Goal: Task Accomplishment & Management: Use online tool/utility

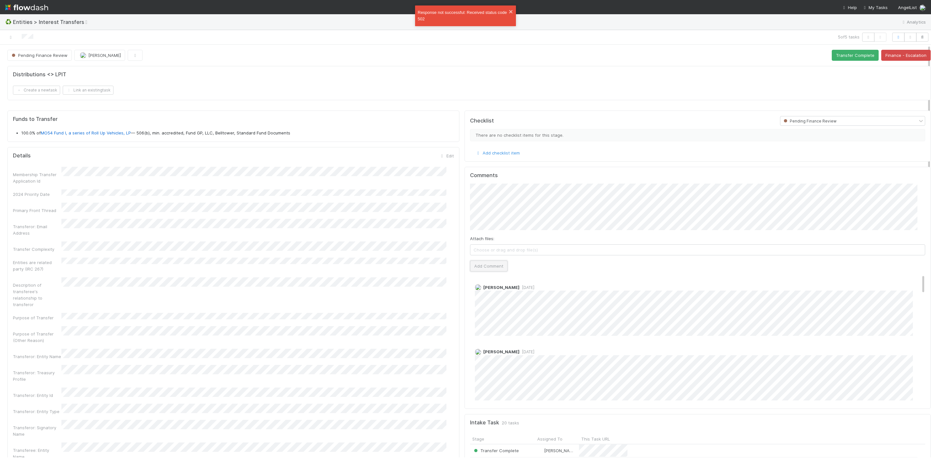
click at [486, 271] on button "Add Comment" at bounding box center [489, 266] width 38 height 11
click at [833, 58] on button "Transfer Complete" at bounding box center [855, 55] width 47 height 11
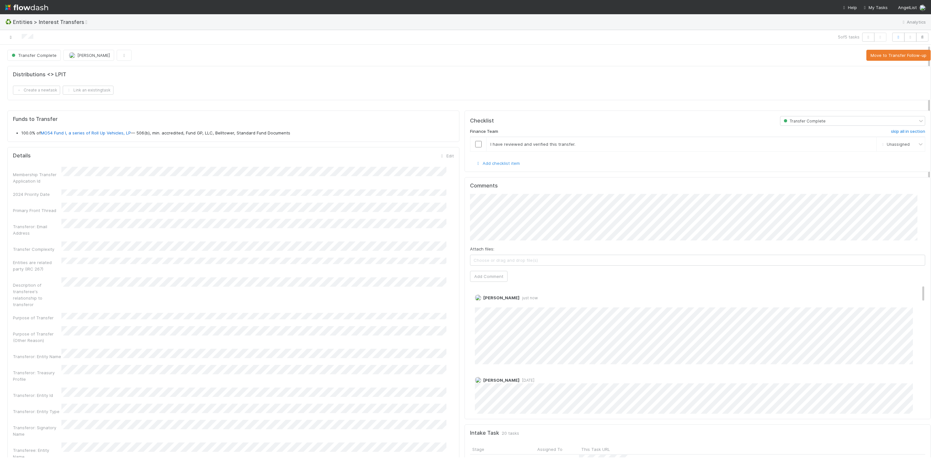
click at [11, 38] on icon at bounding box center [10, 37] width 6 height 4
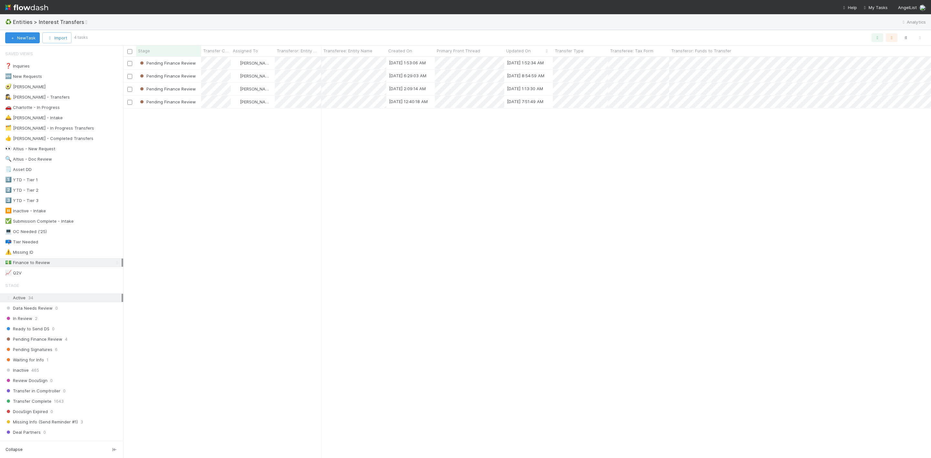
scroll to position [393, 800]
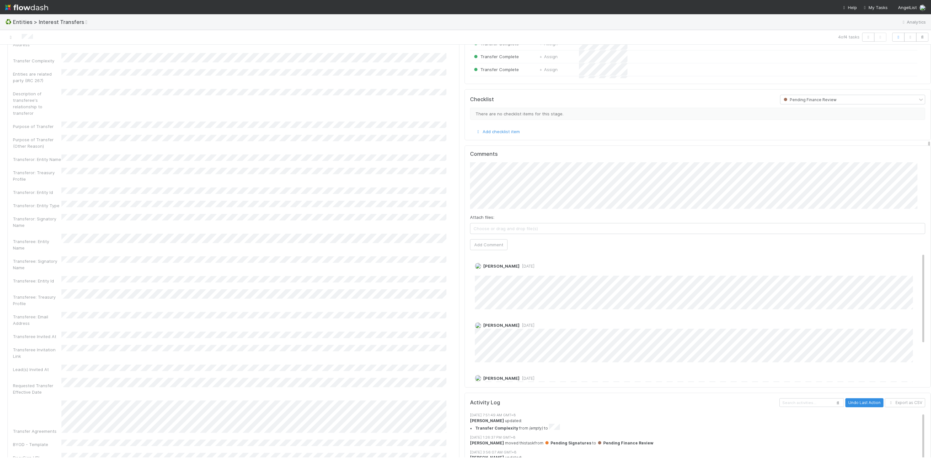
scroll to position [145, 0]
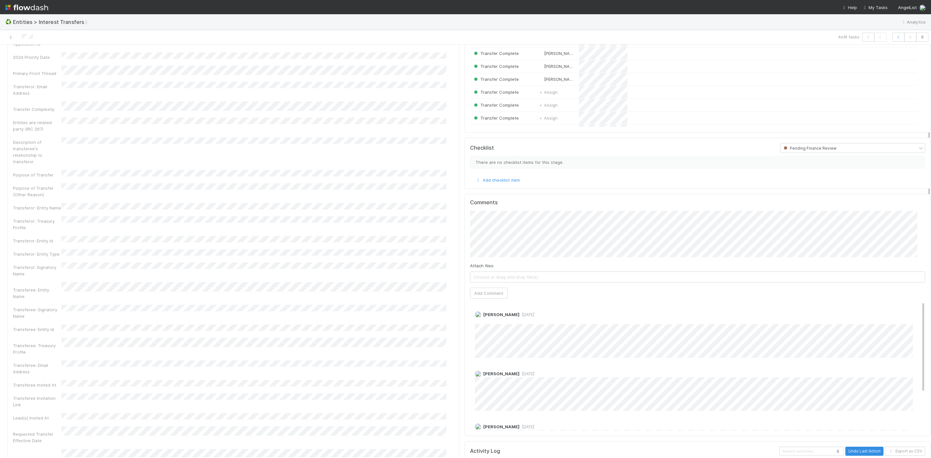
click at [10, 37] on icon at bounding box center [10, 37] width 6 height 4
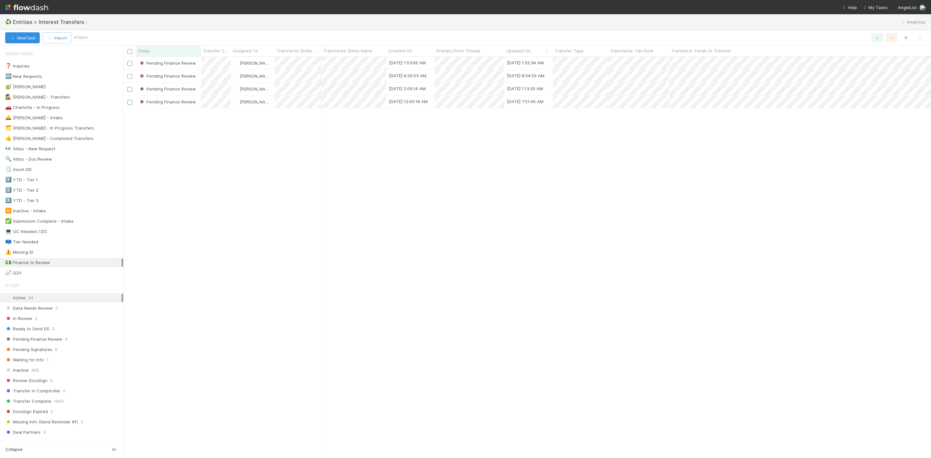
scroll to position [393, 800]
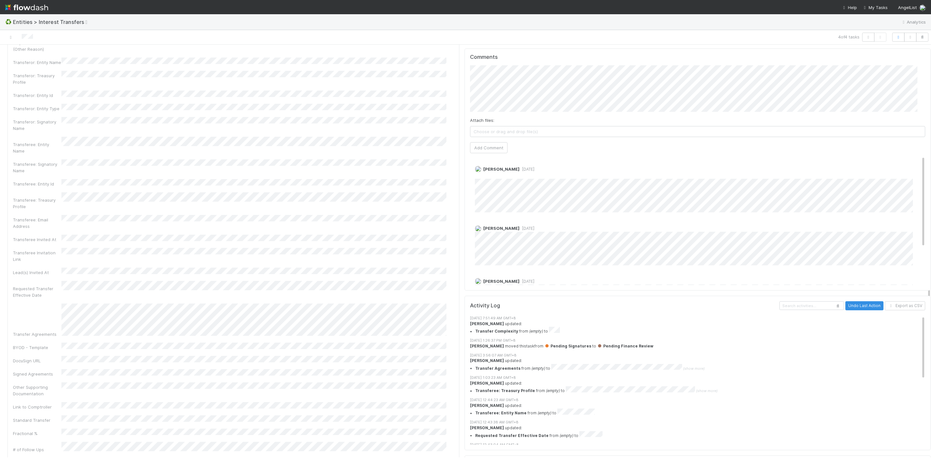
scroll to position [242, 0]
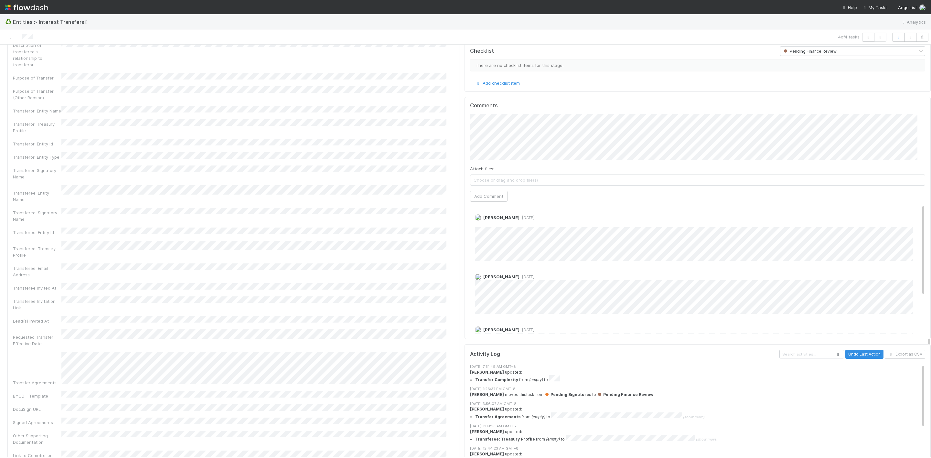
click at [465, 127] on div "Comments Attach files: Choose or drag and drop file(s) Add Comment [PERSON_NAME…" at bounding box center [698, 218] width 466 height 242
click at [482, 199] on button "Add Comment" at bounding box center [489, 196] width 38 height 11
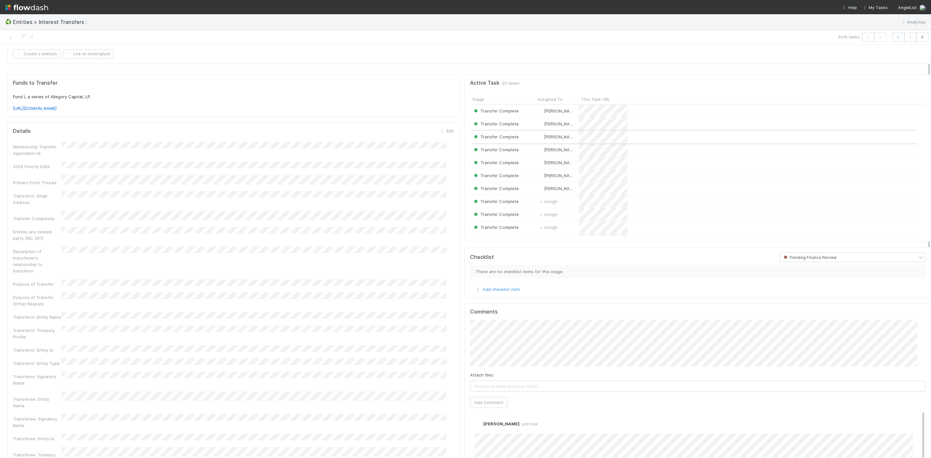
scroll to position [0, 0]
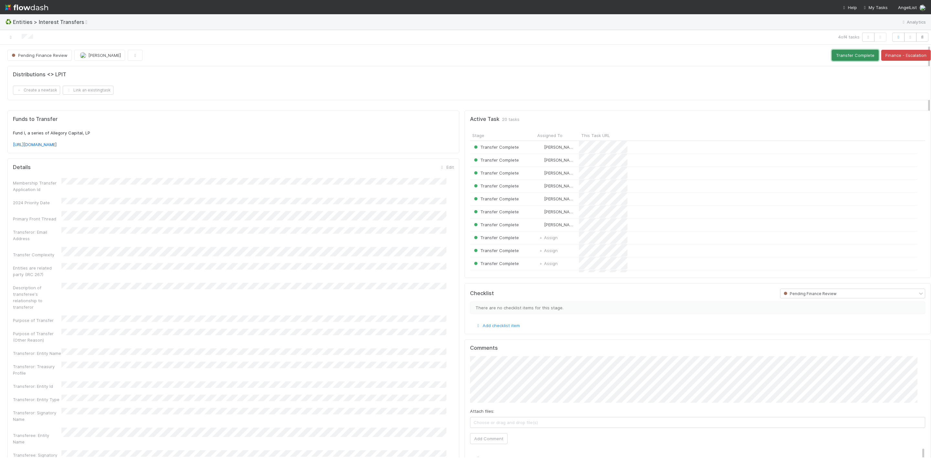
drag, startPoint x: 855, startPoint y: 55, endPoint x: 847, endPoint y: 59, distance: 9.3
click at [854, 55] on button "Transfer Complete" at bounding box center [855, 55] width 47 height 11
click at [12, 41] on div at bounding box center [225, 37] width 445 height 9
click at [10, 38] on icon at bounding box center [10, 37] width 6 height 4
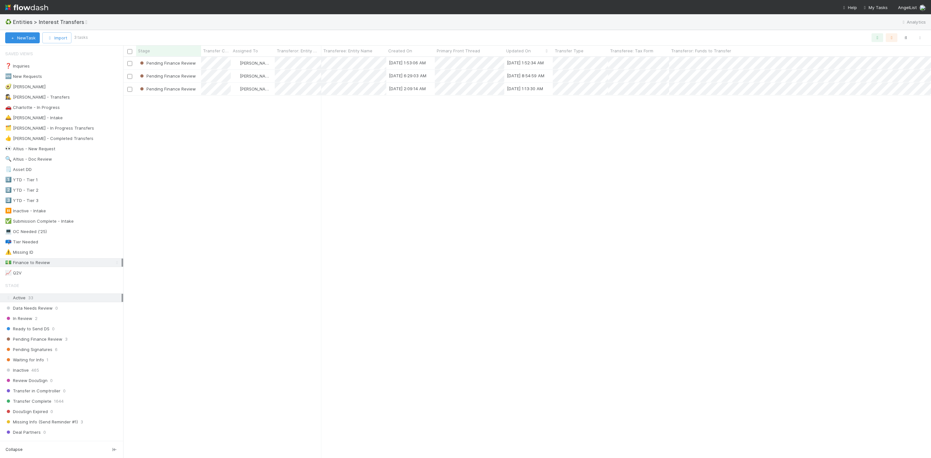
scroll to position [393, 800]
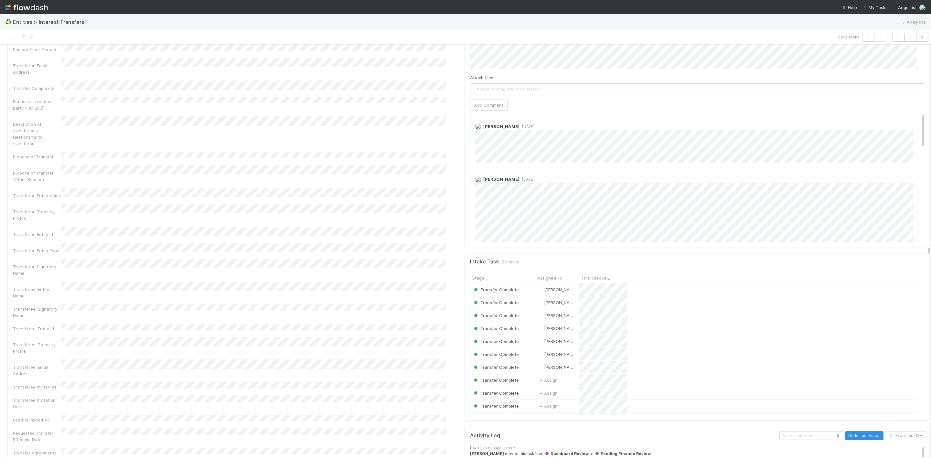
scroll to position [145, 0]
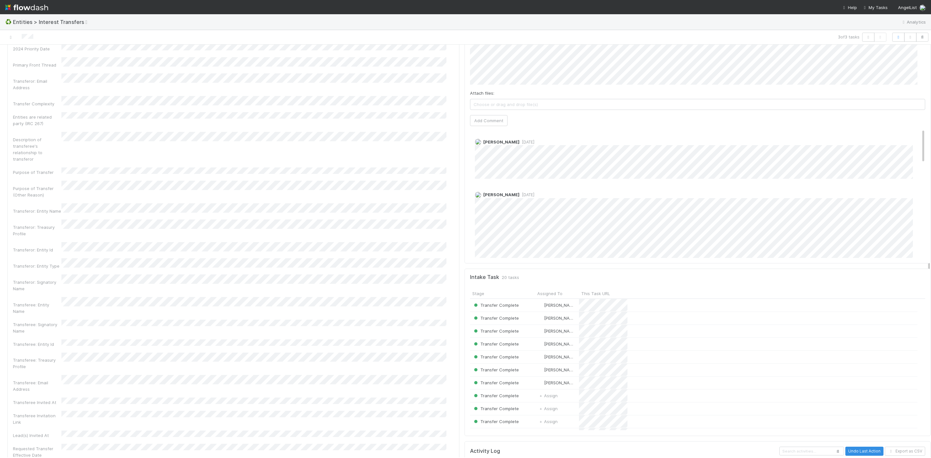
click at [480, 117] on div "Attach files: Choose or drag and drop file(s) Add Comment" at bounding box center [697, 82] width 455 height 88
click at [485, 121] on button "Add Comment" at bounding box center [489, 120] width 38 height 11
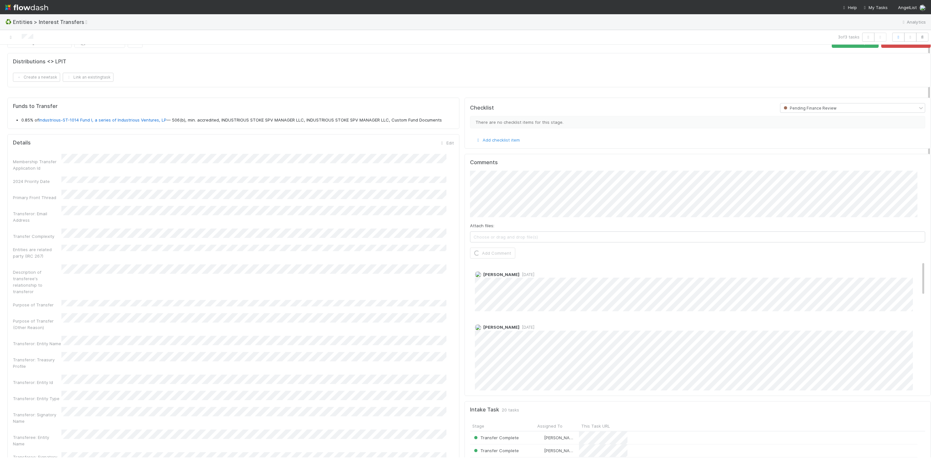
scroll to position [0, 0]
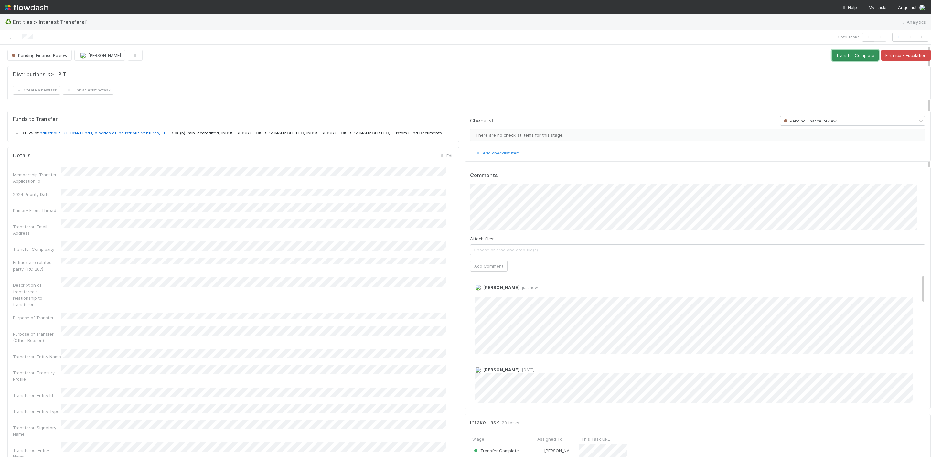
click at [844, 54] on button "Transfer Complete" at bounding box center [855, 55] width 47 height 11
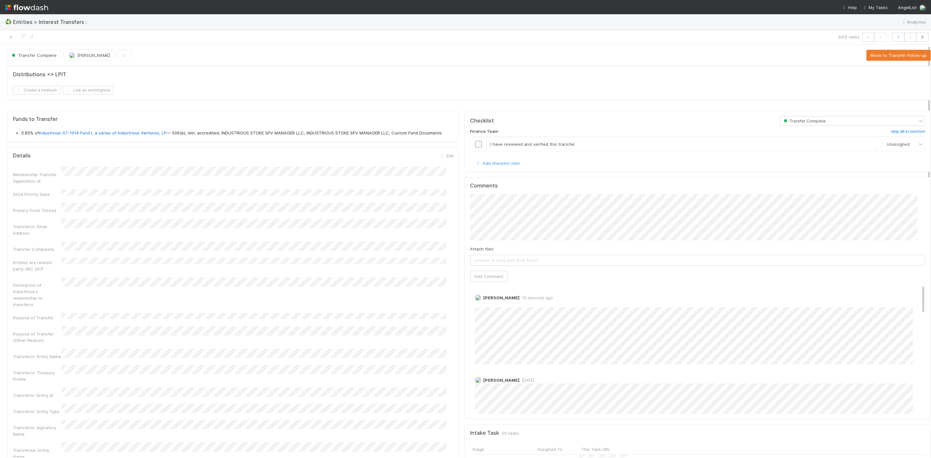
click at [14, 37] on icon at bounding box center [10, 37] width 6 height 4
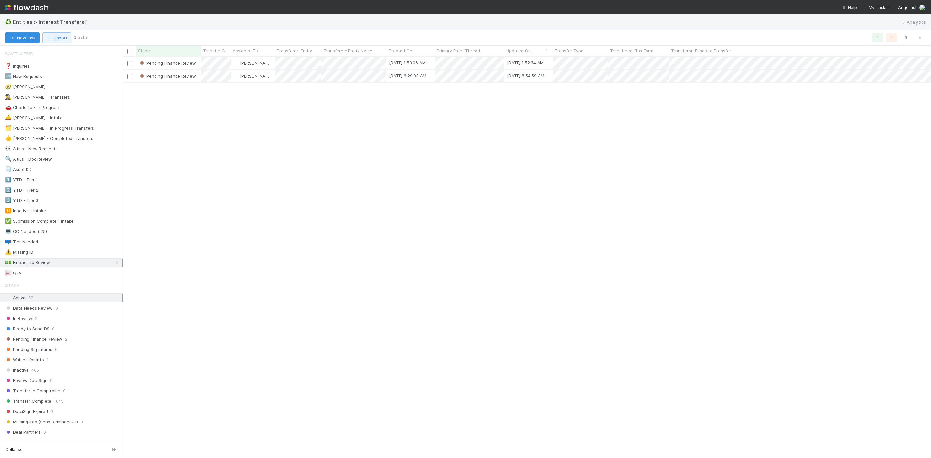
scroll to position [393, 800]
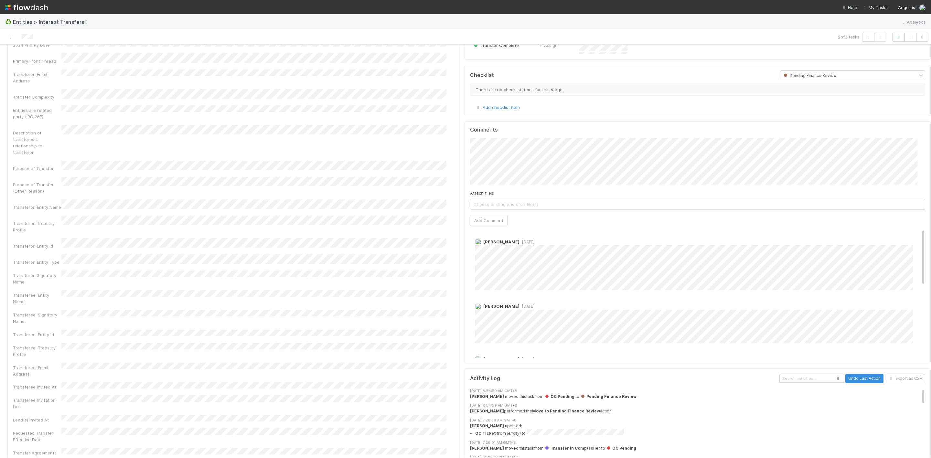
scroll to position [194, 0]
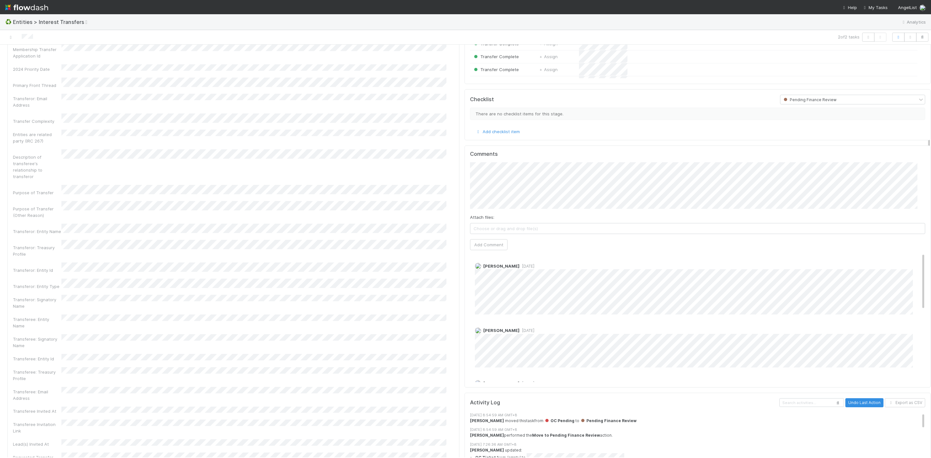
click at [491, 234] on span "Choose or drag and drop file(s)" at bounding box center [697, 228] width 455 height 10
click at [493, 211] on button "[PERSON_NAME]" at bounding box center [492, 208] width 49 height 9
click at [478, 247] on button "Add Comment" at bounding box center [489, 244] width 38 height 11
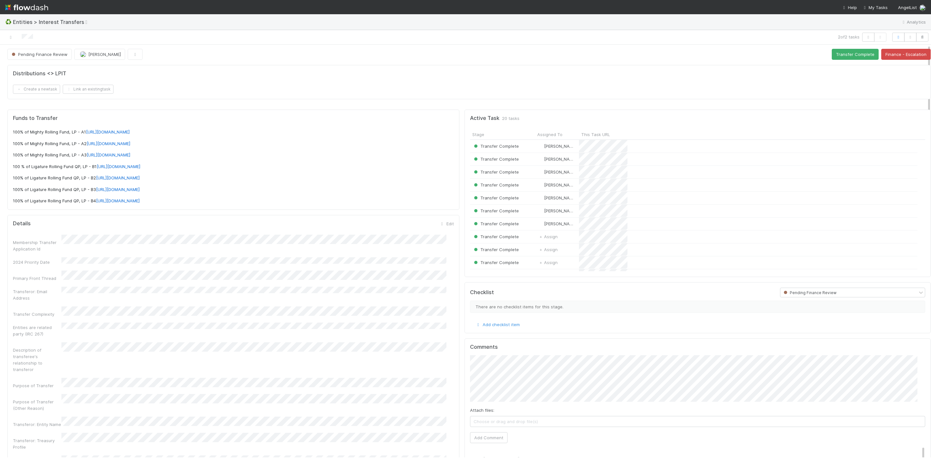
scroll to position [0, 0]
click at [49, 57] on span "Pending Finance Review" at bounding box center [38, 55] width 57 height 5
click at [10, 36] on div at bounding box center [465, 229] width 931 height 458
click at [10, 36] on icon at bounding box center [10, 37] width 6 height 4
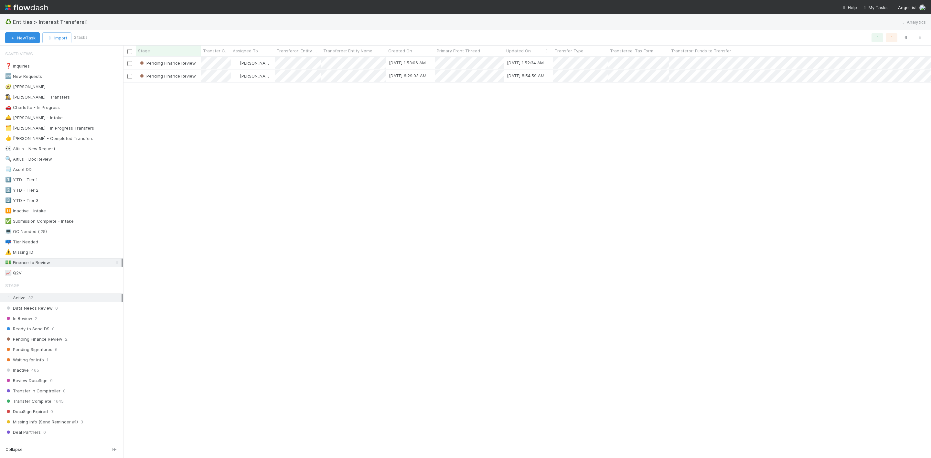
scroll to position [393, 800]
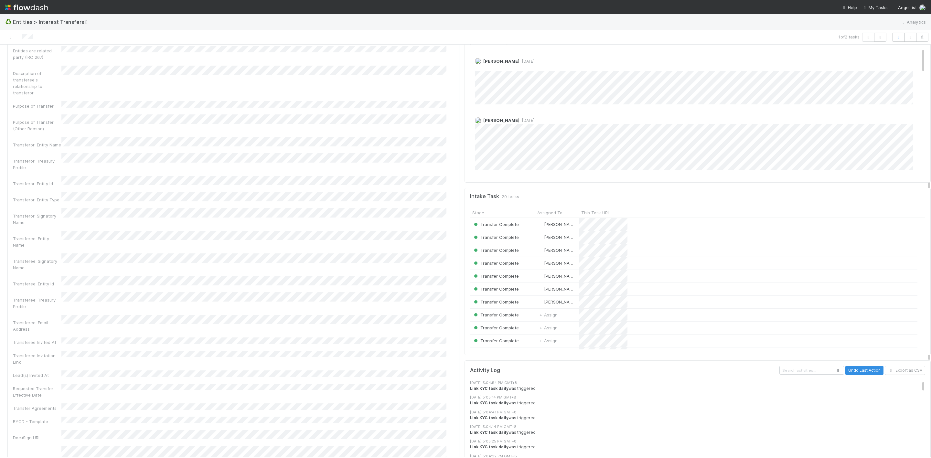
scroll to position [242, 0]
click at [244, 61] on div "Membership Transfer Application Id 2024 Priority Date Primary Front Thread Tran…" at bounding box center [233, 332] width 441 height 786
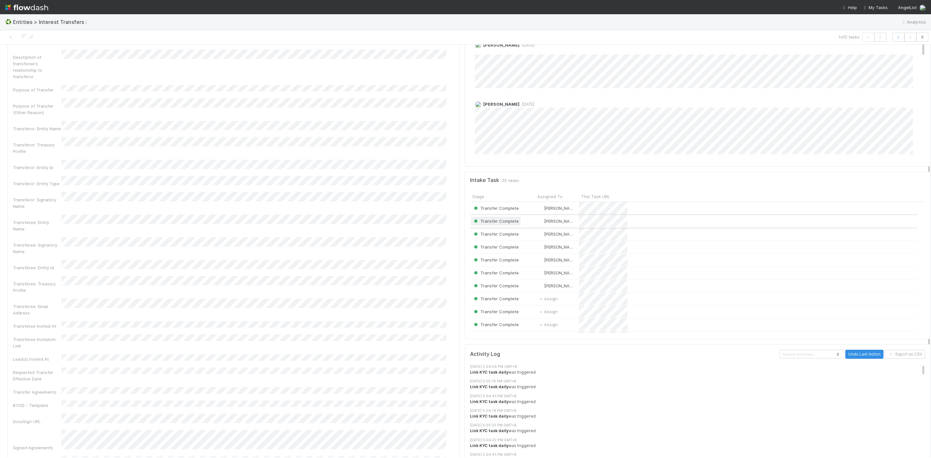
scroll to position [97, 0]
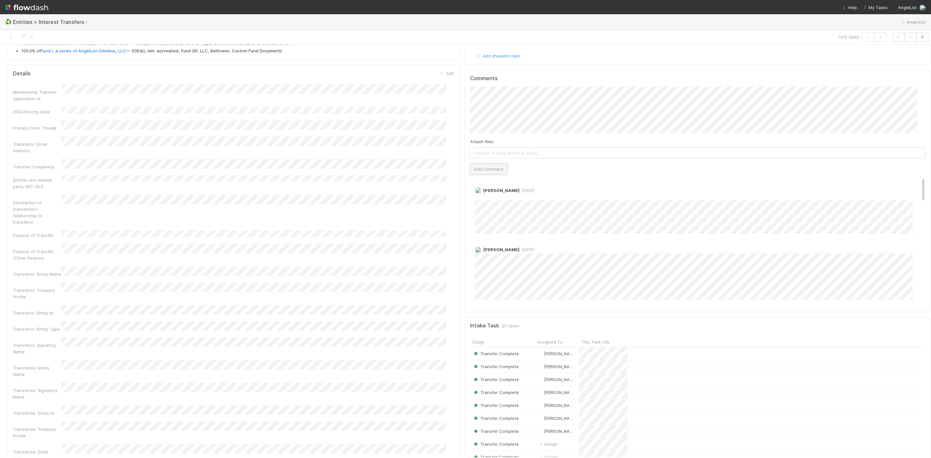
click at [481, 174] on button "Add Comment" at bounding box center [489, 169] width 38 height 11
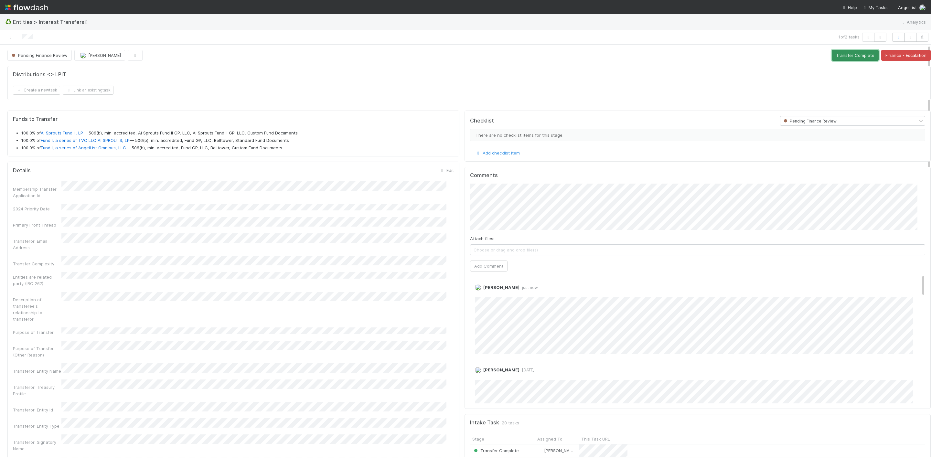
click at [848, 60] on button "Transfer Complete" at bounding box center [855, 55] width 47 height 11
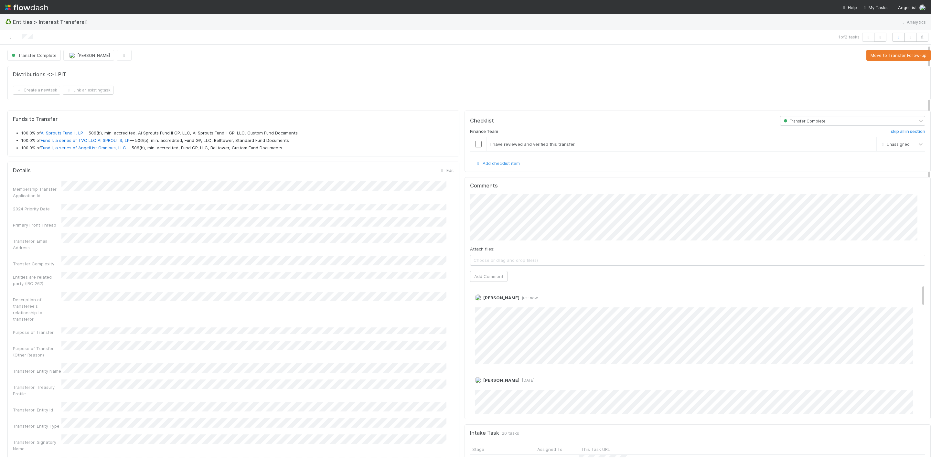
click at [12, 38] on icon at bounding box center [10, 37] width 6 height 4
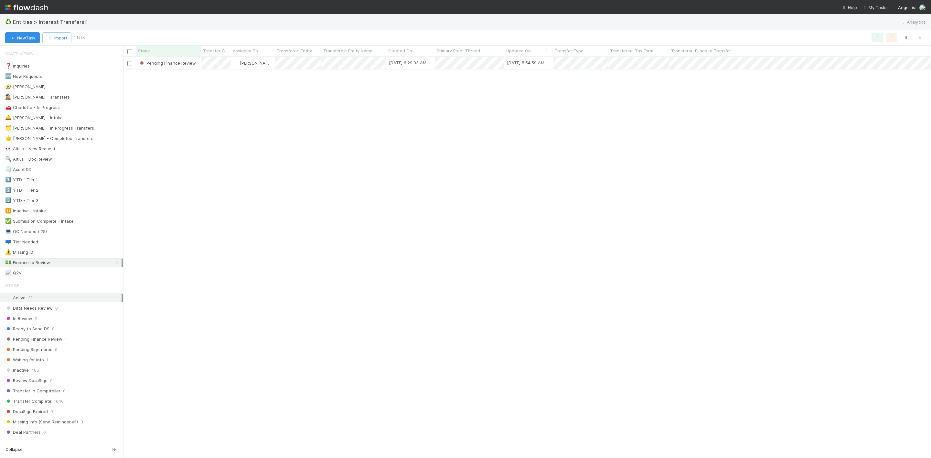
scroll to position [393, 800]
click at [6, 6] on img at bounding box center [26, 7] width 43 height 11
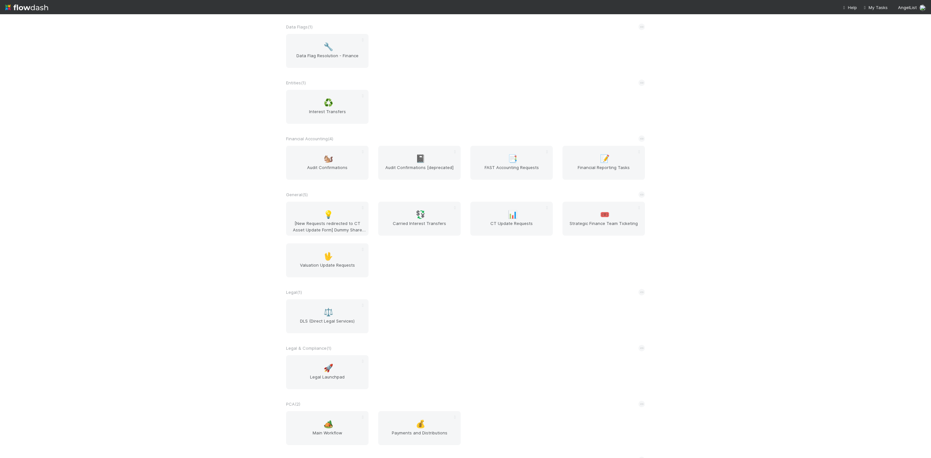
scroll to position [248, 0]
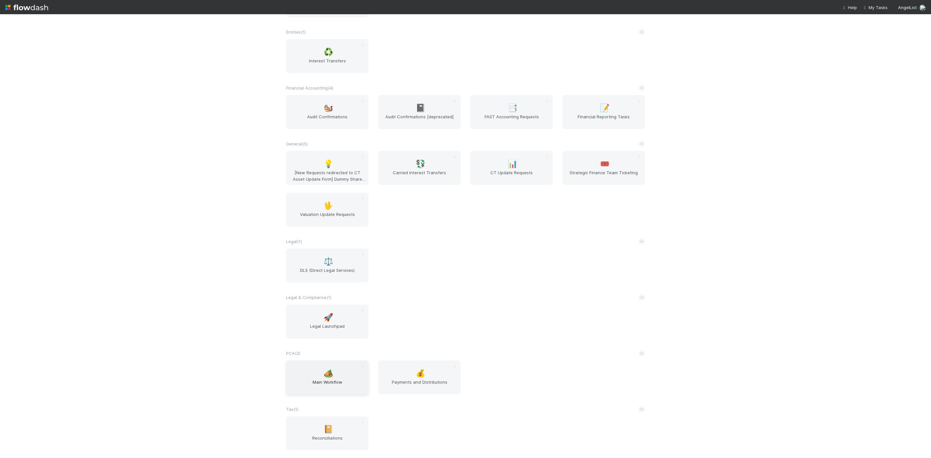
click at [341, 376] on div "🏕️ Main Workflow" at bounding box center [327, 377] width 82 height 34
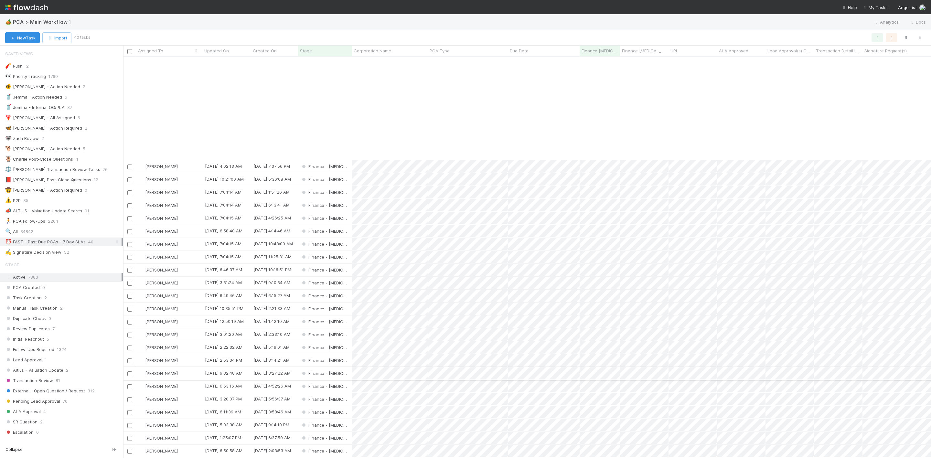
scroll to position [124, 0]
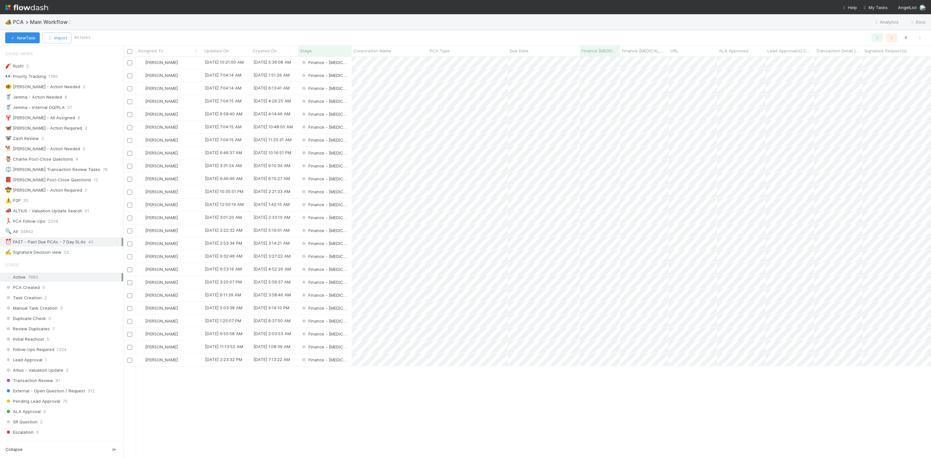
click at [7, 9] on img at bounding box center [26, 7] width 43 height 11
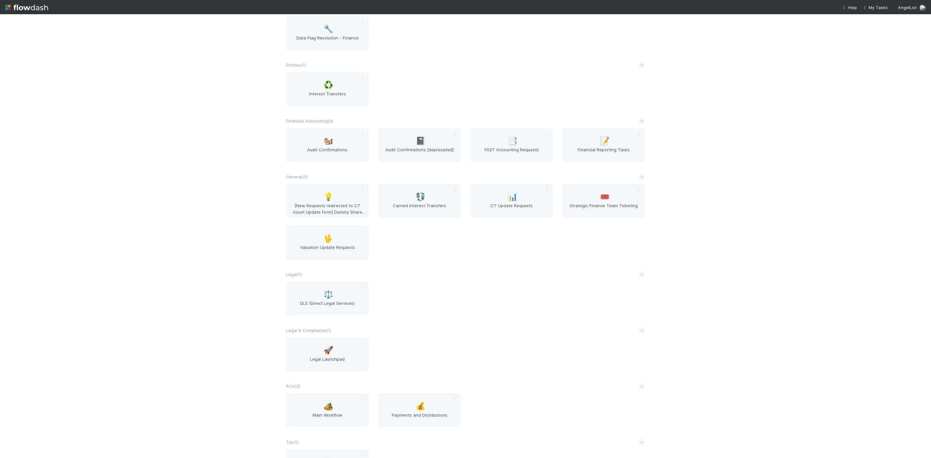
scroll to position [151, 0]
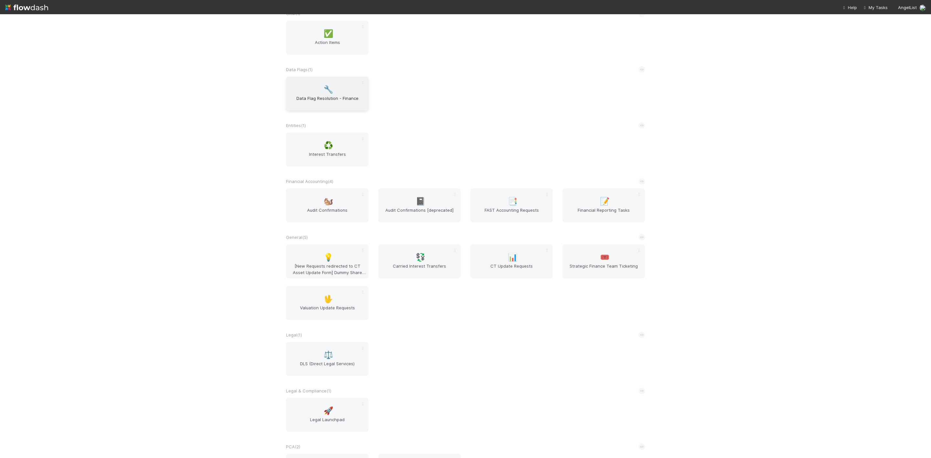
click at [303, 94] on div "🔧 Data Flag Resolution - Finance" at bounding box center [327, 94] width 82 height 34
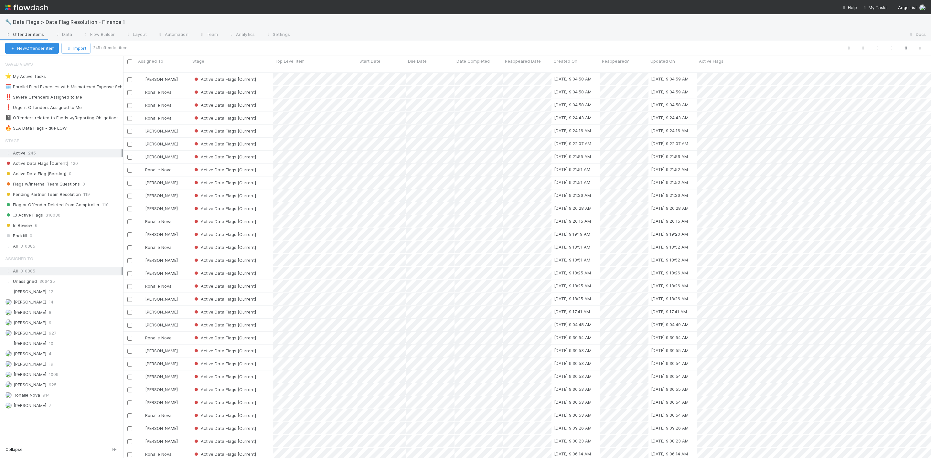
scroll to position [382, 800]
click at [76, 125] on span at bounding box center [77, 128] width 6 height 8
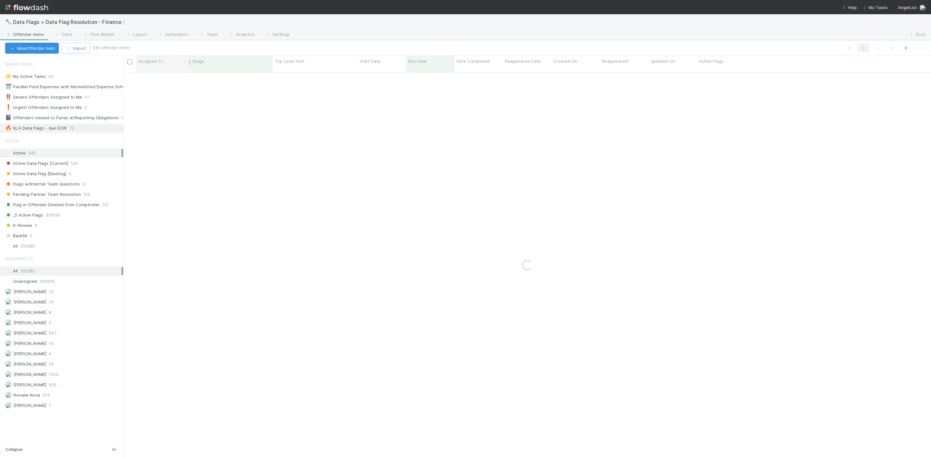
click at [164, 64] on div "Assigned To" at bounding box center [163, 61] width 51 height 6
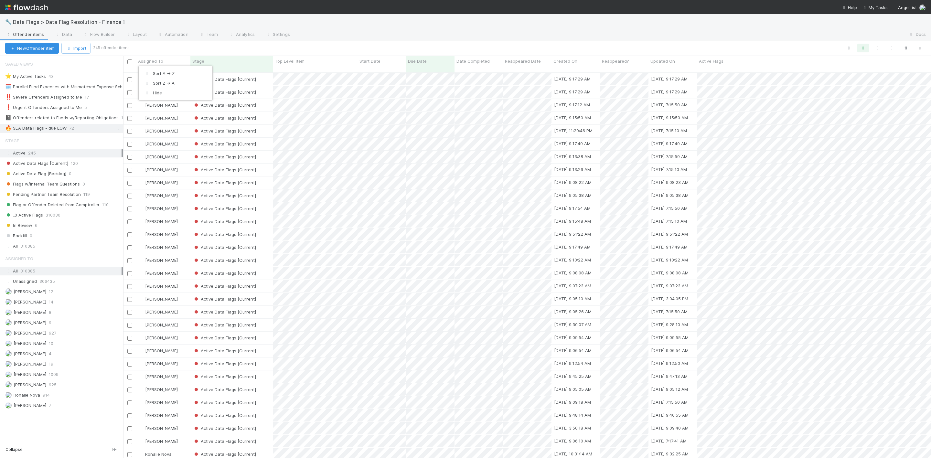
scroll to position [382, 800]
click at [156, 74] on div "Sort A → Z" at bounding box center [176, 74] width 74 height 10
click at [72, 131] on span "72" at bounding box center [74, 128] width 11 height 8
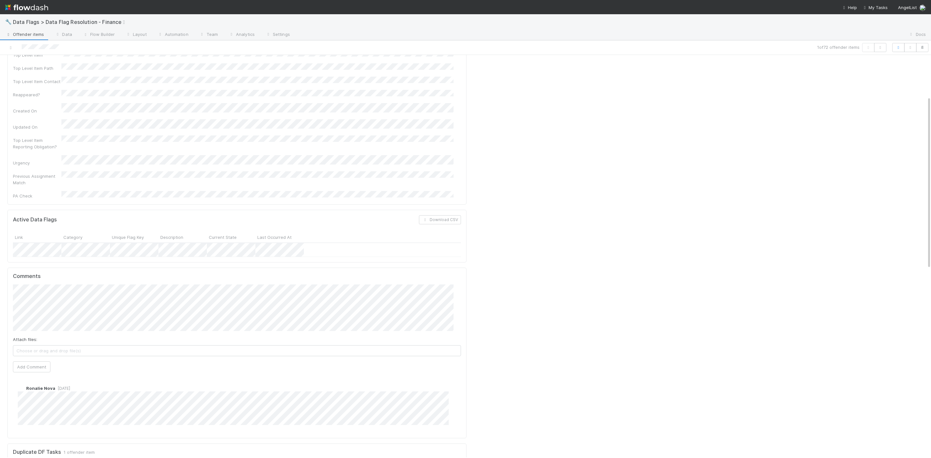
scroll to position [97, 0]
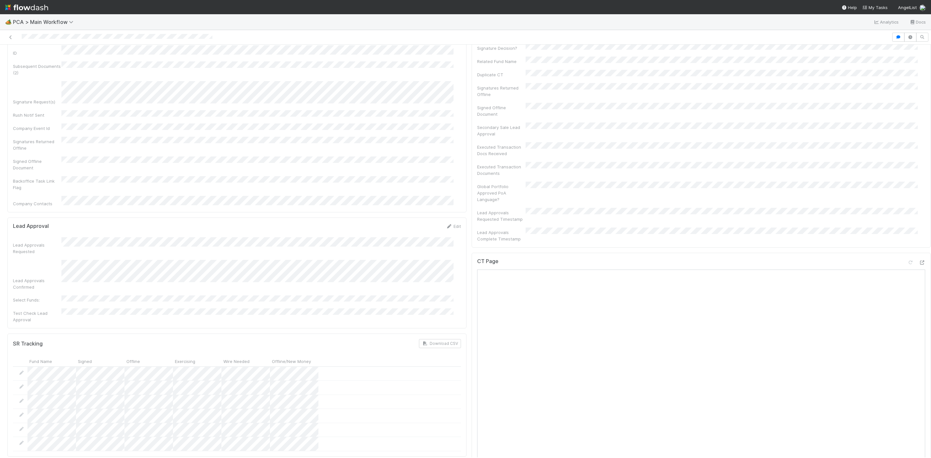
scroll to position [194, 0]
click at [908, 259] on div at bounding box center [916, 263] width 18 height 9
click at [919, 260] on icon at bounding box center [922, 262] width 6 height 4
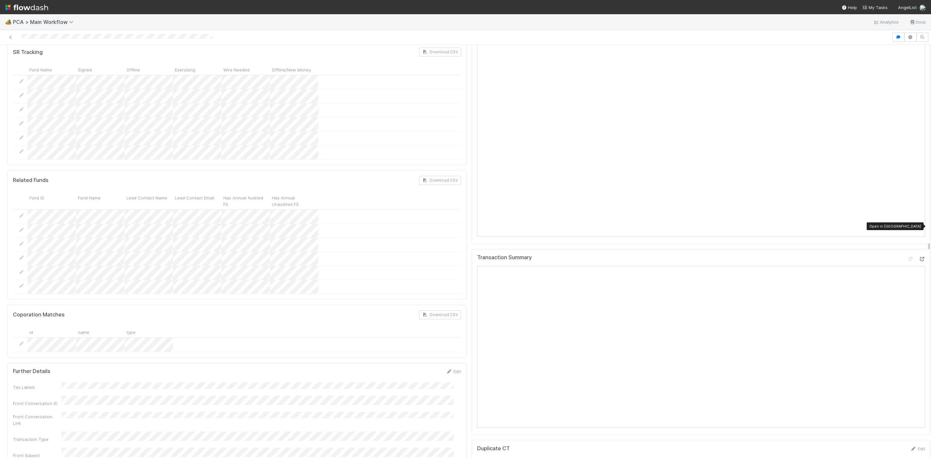
click at [919, 257] on icon at bounding box center [922, 259] width 6 height 4
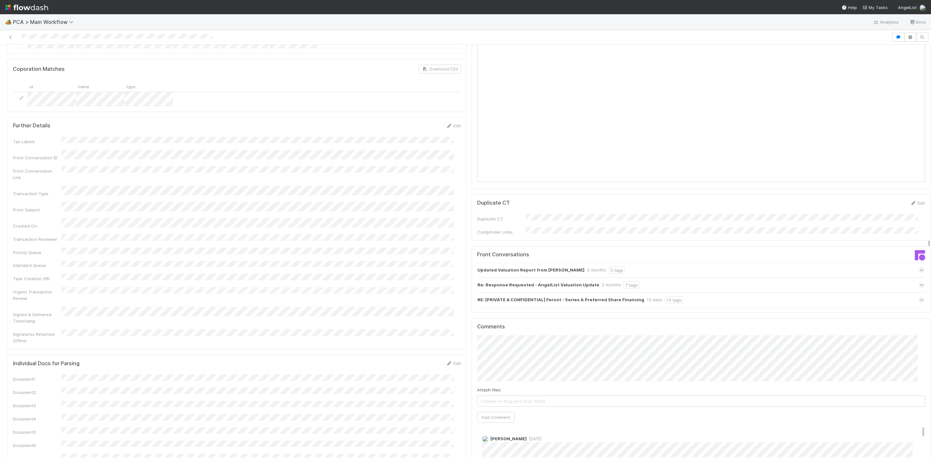
scroll to position [776, 0]
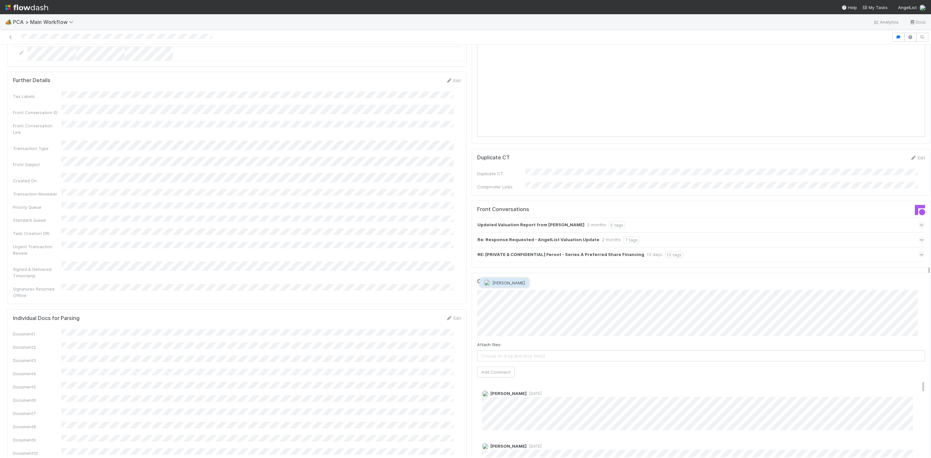
click at [497, 286] on button "[PERSON_NAME]" at bounding box center [504, 282] width 49 height 9
click at [539, 283] on span "Ronalie Nova" at bounding box center [544, 282] width 27 height 5
click at [480, 367] on button "Add Comment" at bounding box center [496, 372] width 38 height 11
